Goal: Task Accomplishment & Management: Manage account settings

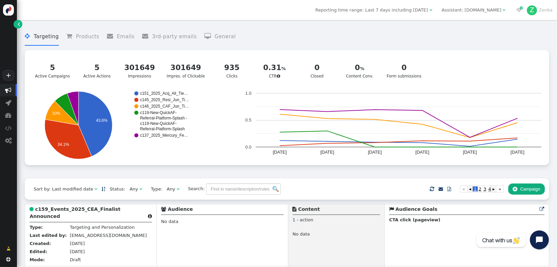
click at [69, 209] on b "c159_Events_2025_CEA_Finalist Announced" at bounding box center [74, 212] width 91 height 13
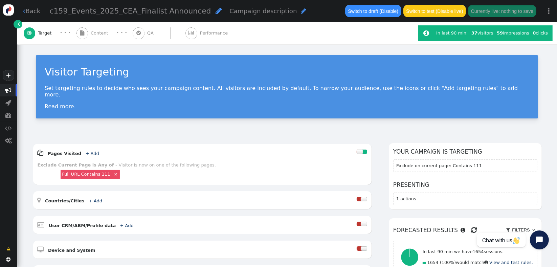
click at [90, 34] on div " Content" at bounding box center [93, 33] width 34 height 22
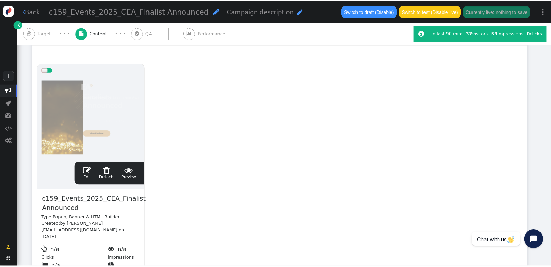
scroll to position [126, 0]
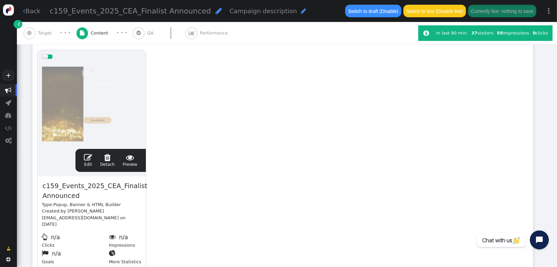
click at [86, 163] on link " Edit" at bounding box center [88, 160] width 8 height 14
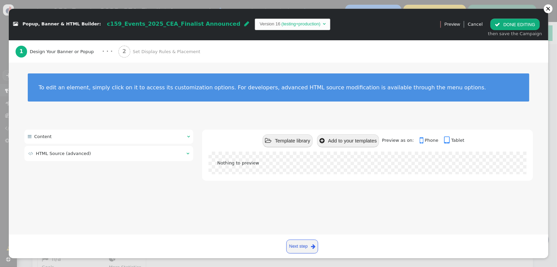
click at [158, 53] on span "Set Display Rules & Placement" at bounding box center [168, 51] width 70 height 7
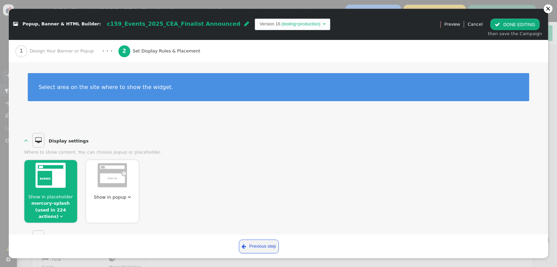
click at [63, 214] on span "" at bounding box center [61, 216] width 3 height 4
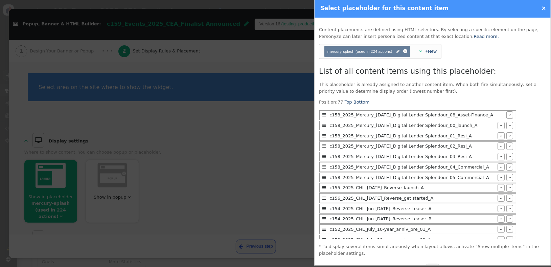
click at [346, 103] on link "Top" at bounding box center [348, 101] width 7 height 5
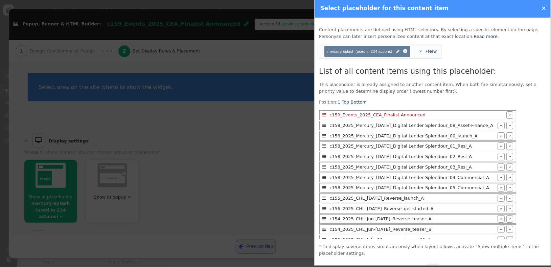
click at [531, 113] on div "mercury-splash Position: 1 Top Bottom  c159_Events_2025_CEA_Finalist Announced…" at bounding box center [432, 169] width 227 height 140
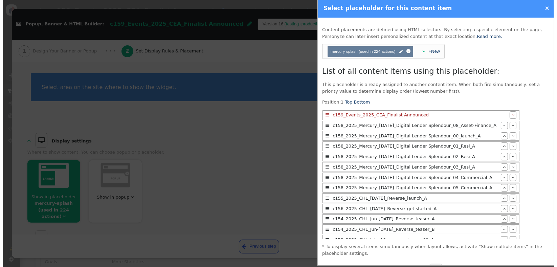
scroll to position [19, 0]
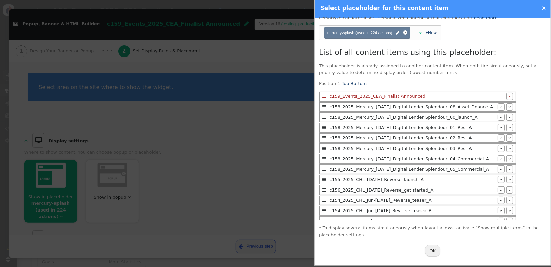
click at [430, 253] on button "OK" at bounding box center [433, 250] width 16 height 11
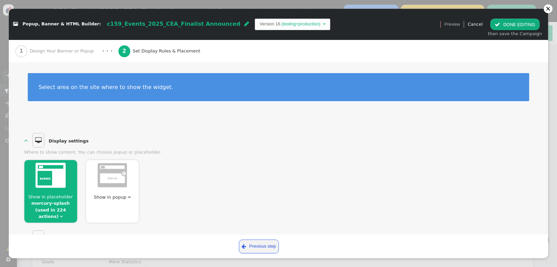
click at [510, 30] on div " DONE EDITING then save the Campaign" at bounding box center [514, 28] width 61 height 26
click at [507, 23] on button " DONE EDITING" at bounding box center [514, 24] width 49 height 11
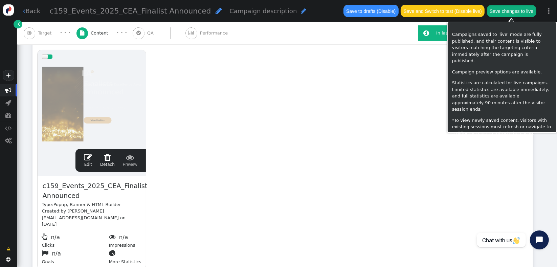
click at [504, 8] on button "Save changes to live" at bounding box center [511, 11] width 49 height 12
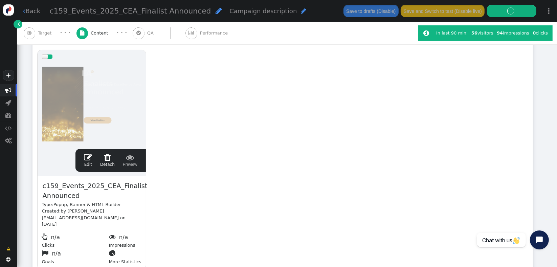
click at [130, 160] on span "" at bounding box center [130, 157] width 15 height 8
click at [257, 154] on div "drag this  Edit  Detach  Preview c159_Events_2025_CEA_Finalist Announced Typ…" at bounding box center [283, 159] width 500 height 229
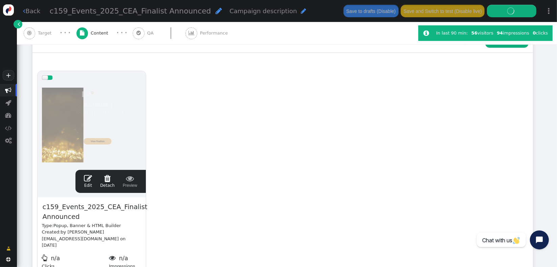
scroll to position [97, 0]
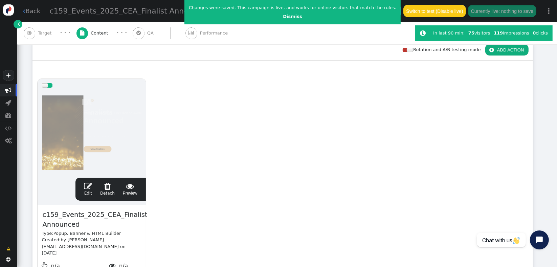
click at [259, 149] on div "drag this  Edit  Detach  Preview c159_Events_2025_CEA_Finalist Announced Typ…" at bounding box center [283, 188] width 500 height 229
click at [89, 189] on span "" at bounding box center [88, 186] width 8 height 8
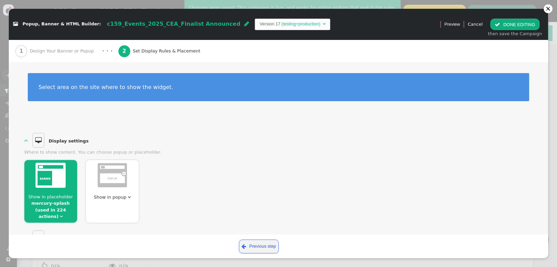
drag, startPoint x: 549, startPoint y: 106, endPoint x: 558, endPoint y: 151, distance: 46.1
click at [556, 151] on html "+  Campaigns  Realtime Visitors  Dashboard  Tracker Settings  Settings  …" at bounding box center [278, 133] width 557 height 267
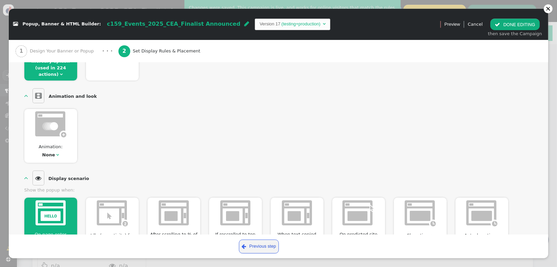
scroll to position [140, 0]
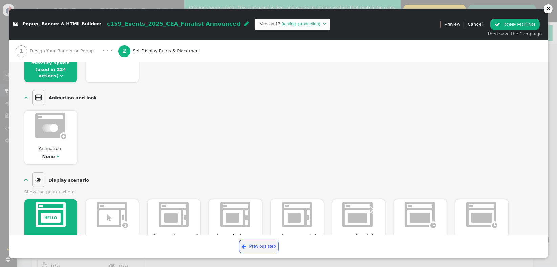
click at [528, 132] on div "  Display settings  Where to show content. You can choose popup or placehold…" at bounding box center [278, 211] width 539 height 462
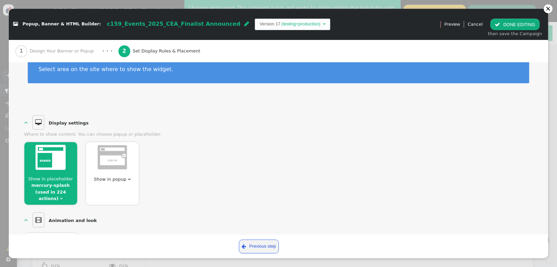
scroll to position [0, 0]
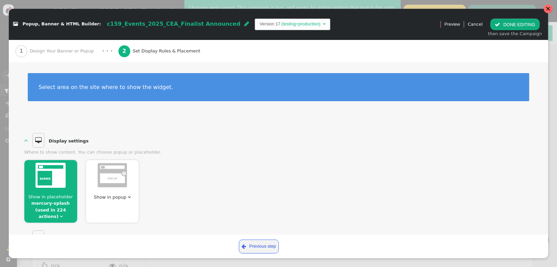
drag, startPoint x: 544, startPoint y: 9, endPoint x: 319, endPoint y: 23, distance: 225.3
click at [546, 9] on div at bounding box center [547, 8] width 9 height 9
